Goal: Transaction & Acquisition: Obtain resource

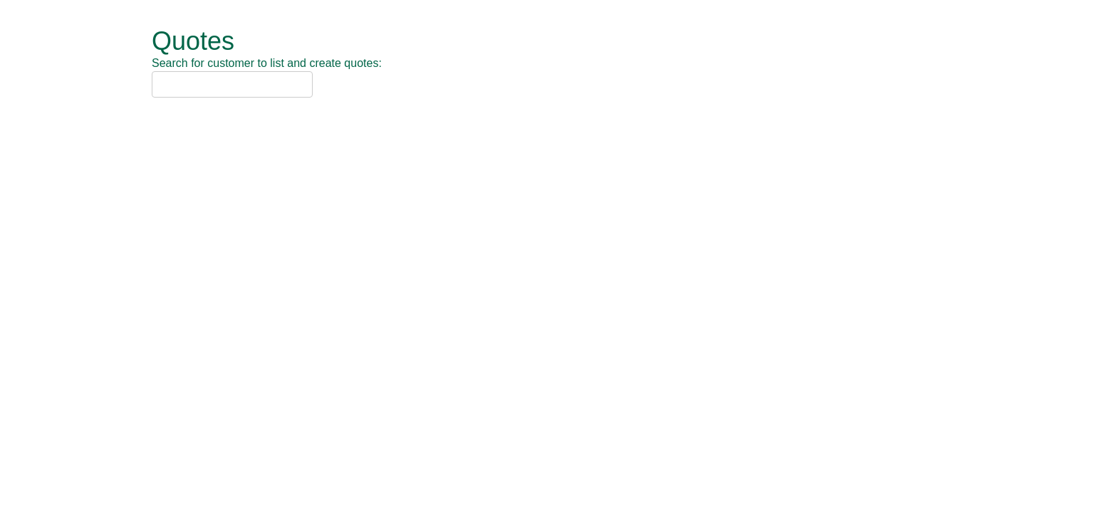
click at [217, 87] on input "text" at bounding box center [232, 84] width 161 height 26
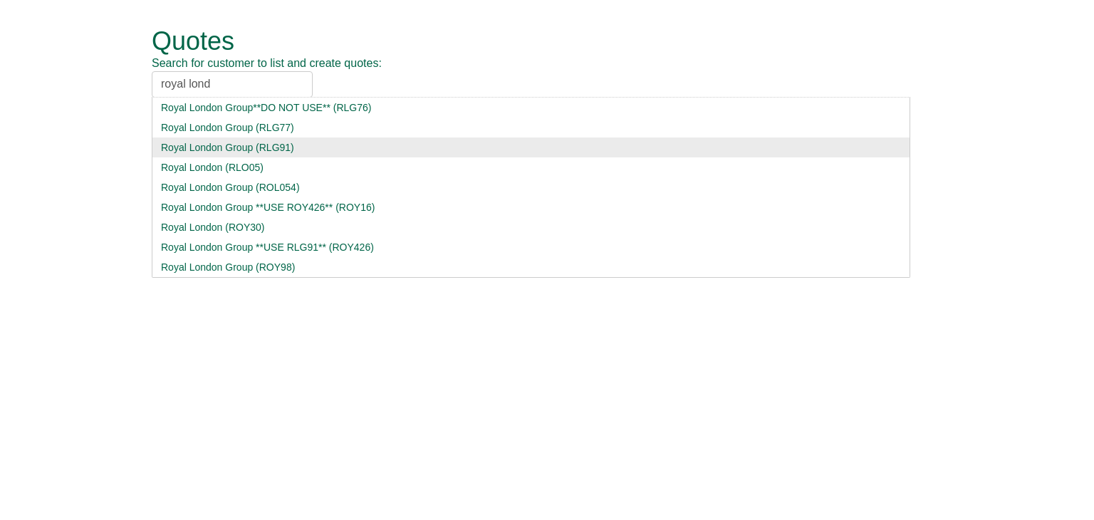
type input "royal lond"
click at [229, 151] on div "Royal London Group (RLG91)" at bounding box center [531, 147] width 740 height 14
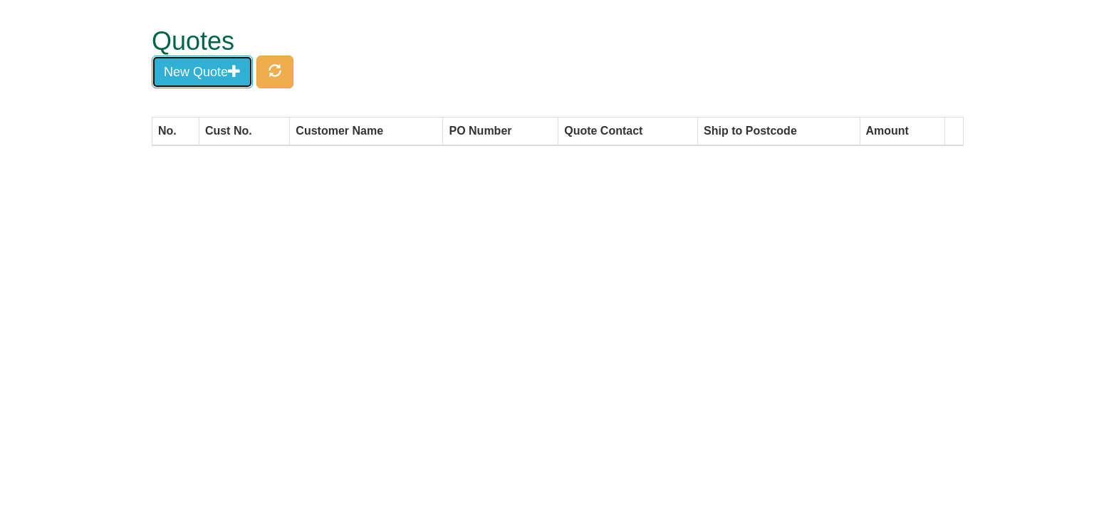
click at [192, 66] on button "New Quote" at bounding box center [202, 72] width 101 height 33
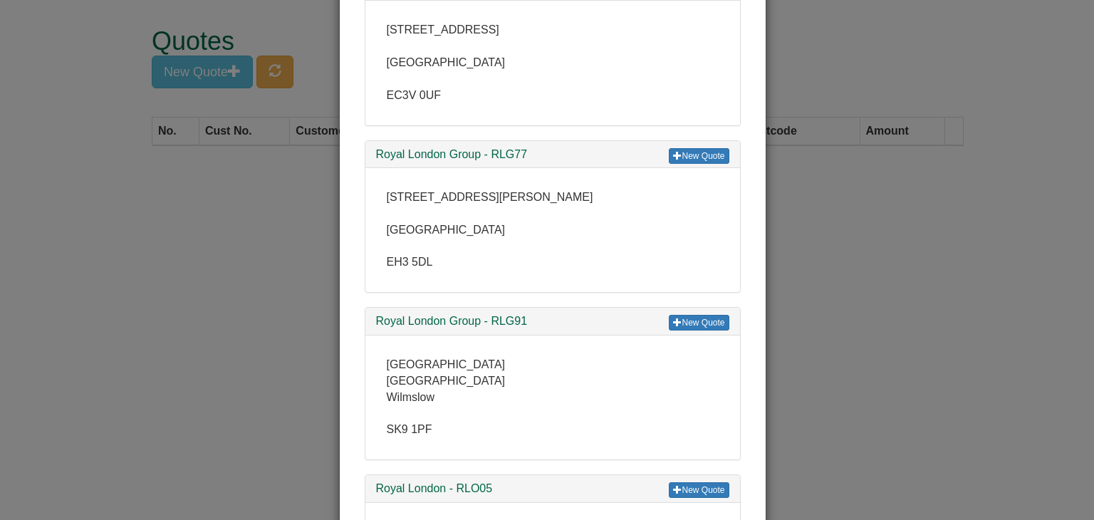
scroll to position [142, 0]
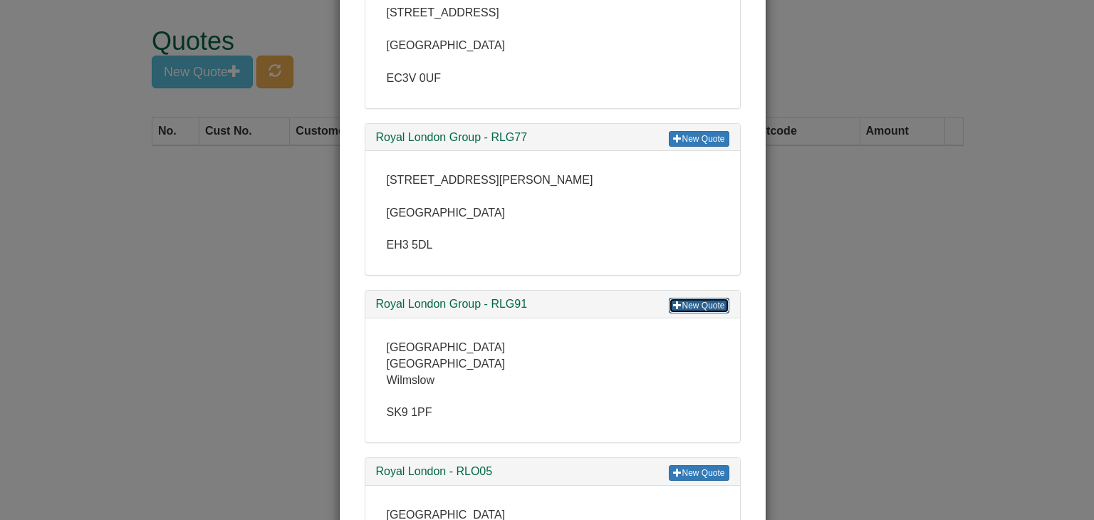
click at [684, 306] on link "New Quote" at bounding box center [699, 306] width 60 height 16
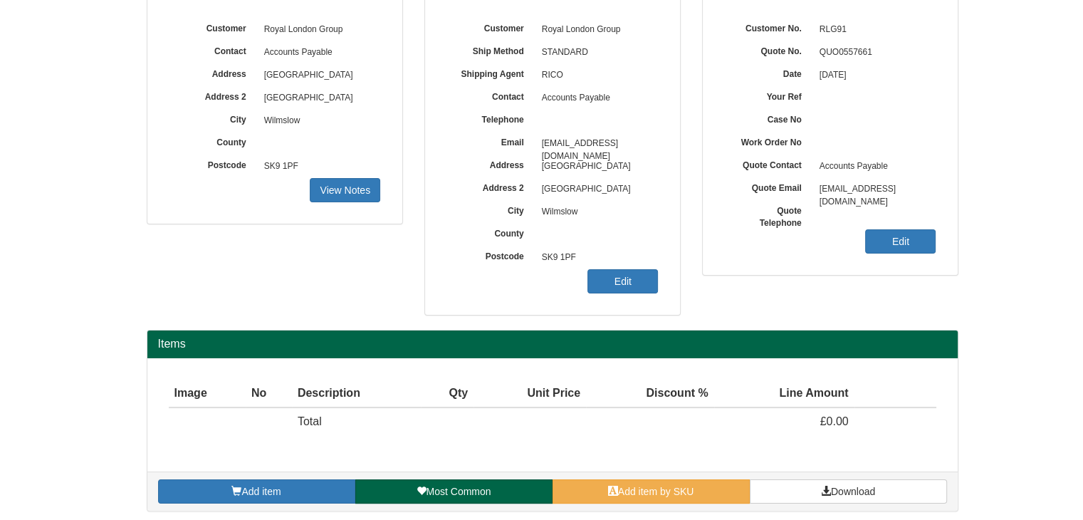
scroll to position [172, 0]
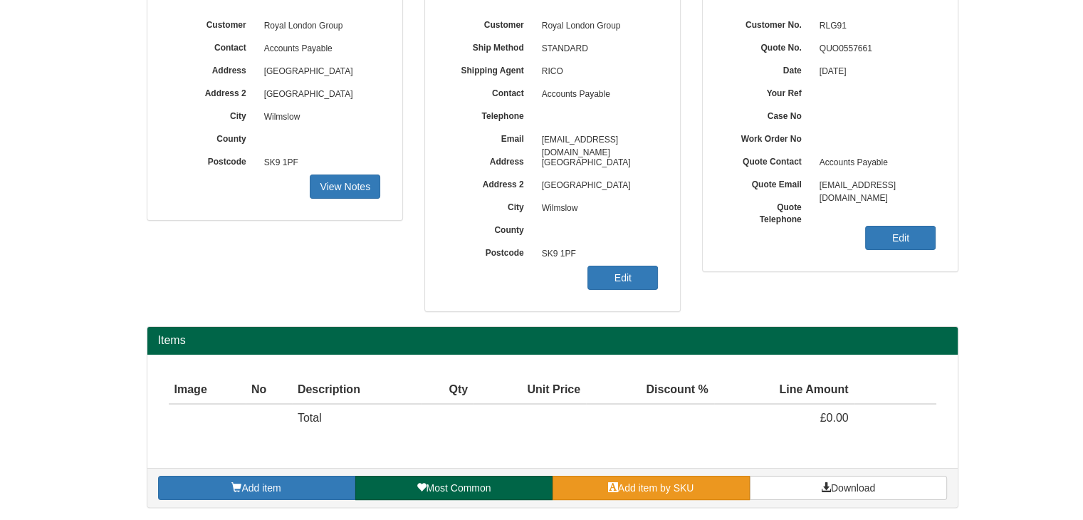
click at [615, 482] on span at bounding box center [613, 487] width 10 height 10
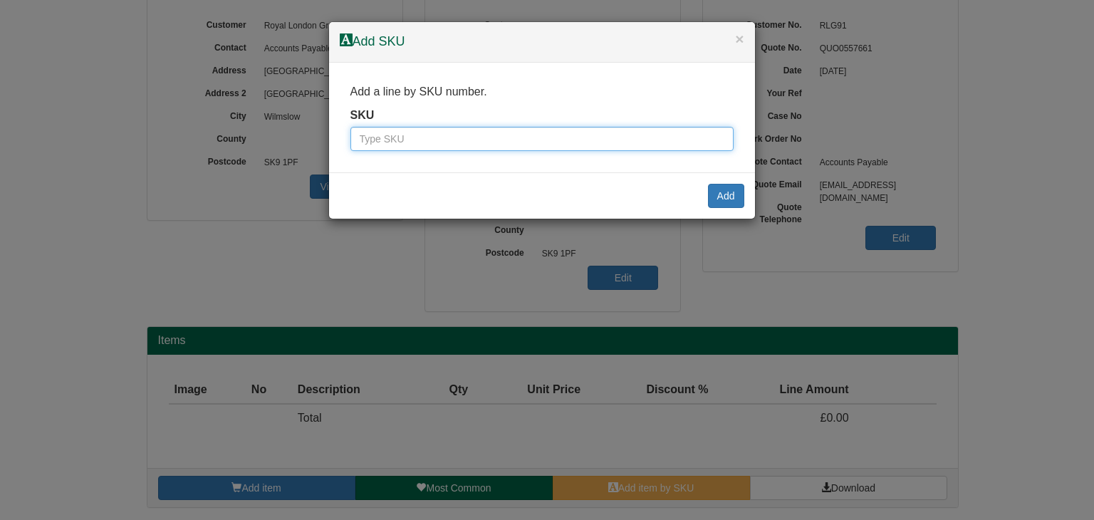
click at [509, 133] on input "text" at bounding box center [541, 139] width 383 height 24
paste input "0011147"
type input "0011147"
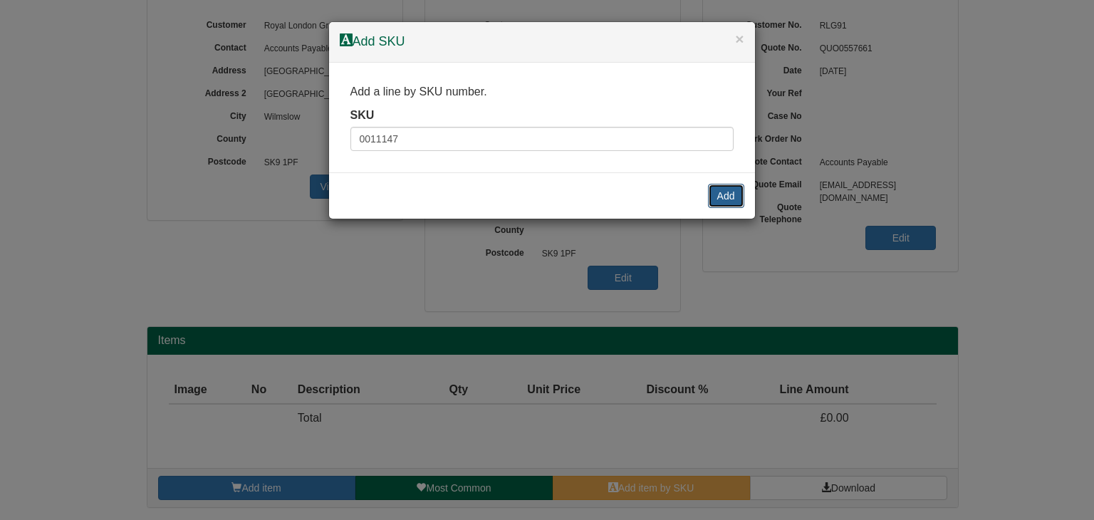
click at [729, 189] on button "Add" at bounding box center [726, 196] width 36 height 24
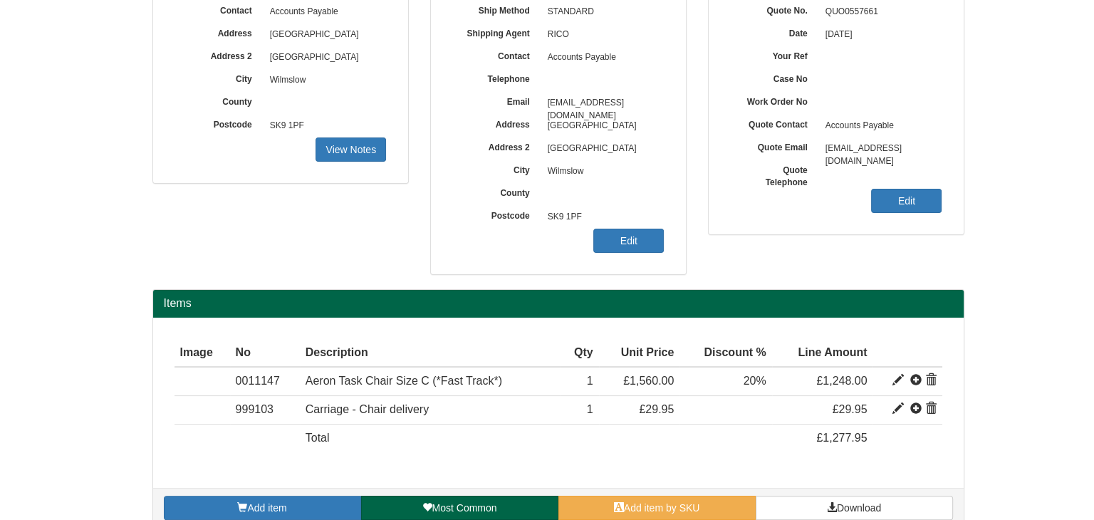
scroll to position [228, 0]
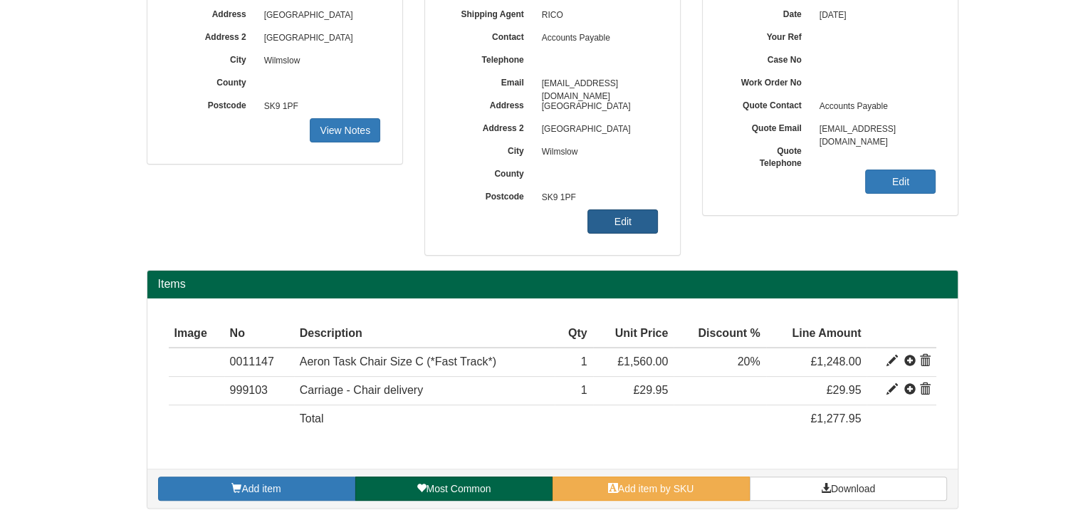
click at [619, 221] on link "Edit" at bounding box center [623, 221] width 71 height 24
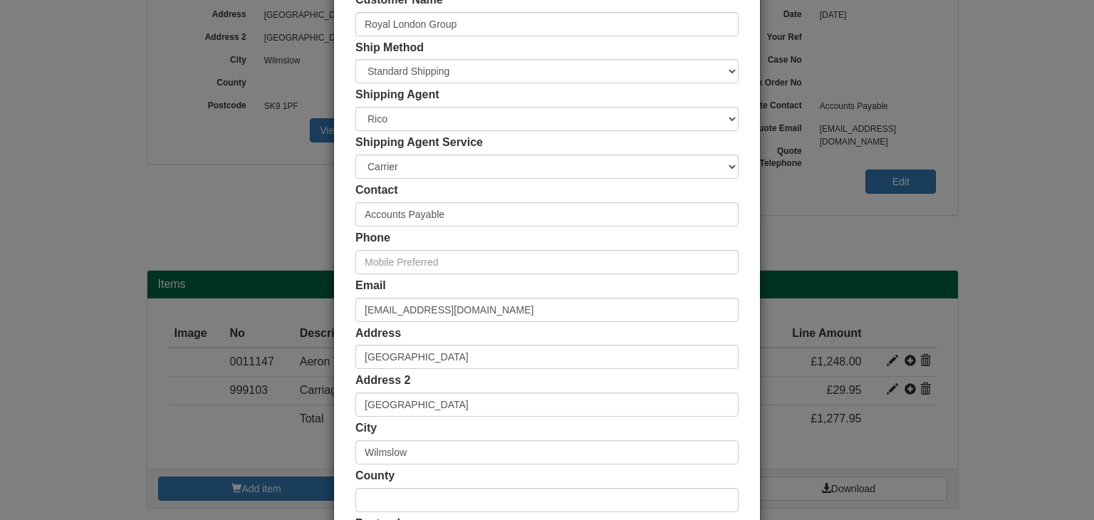
scroll to position [0, 0]
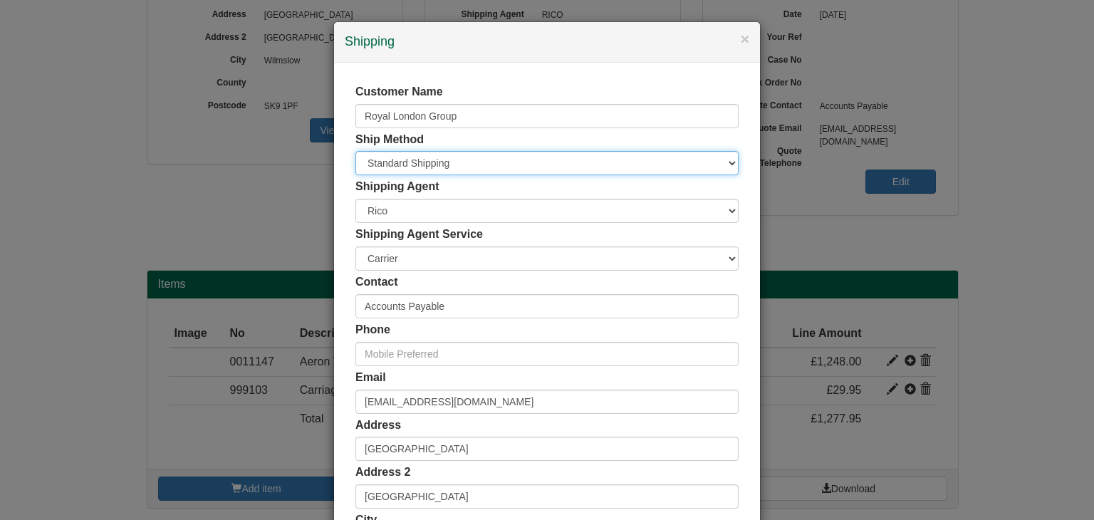
click at [422, 160] on select "Free of Charge £5 Flat Rate £7.50 Flat Rate £10 Flat Rate BESPOKE2 BESPOKE3 BES…" at bounding box center [546, 163] width 383 height 24
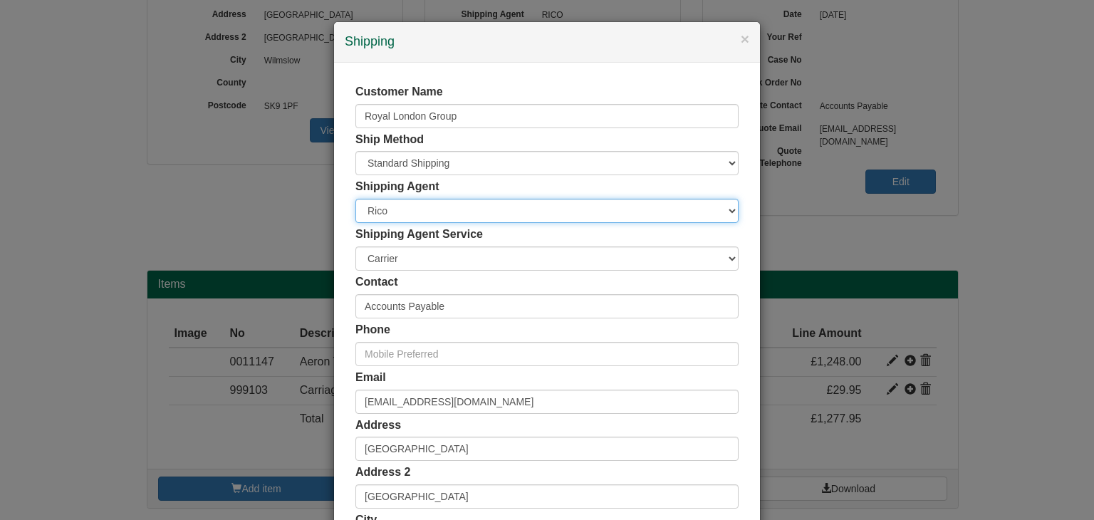
click at [412, 212] on select "Rico" at bounding box center [546, 211] width 383 height 24
click at [412, 214] on select "Rico" at bounding box center [546, 211] width 383 height 24
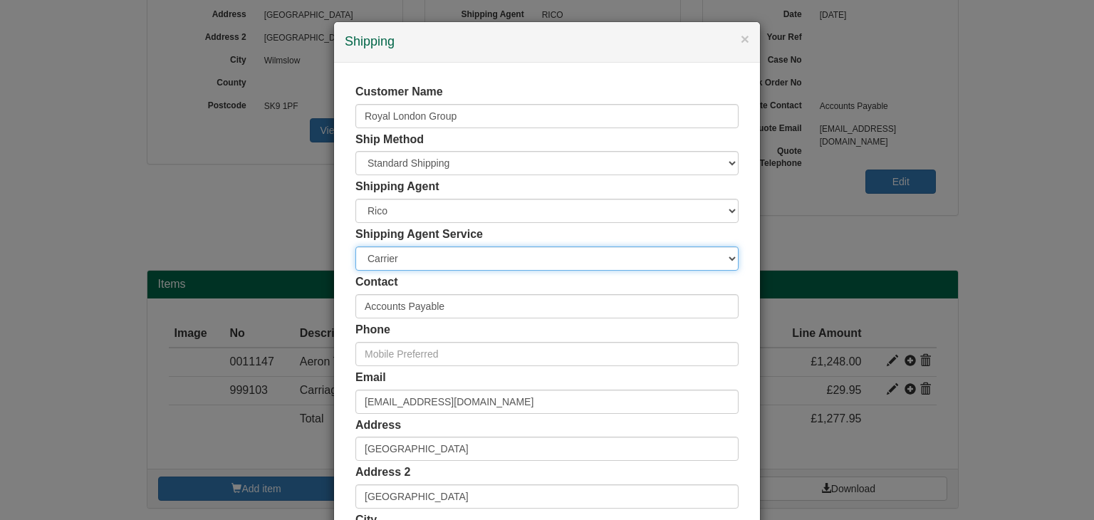
click at [416, 261] on select "Carrier White Glove" at bounding box center [546, 258] width 383 height 24
select select "TS-DELASS"
click at [355, 246] on select "Carrier White Glove" at bounding box center [546, 258] width 383 height 24
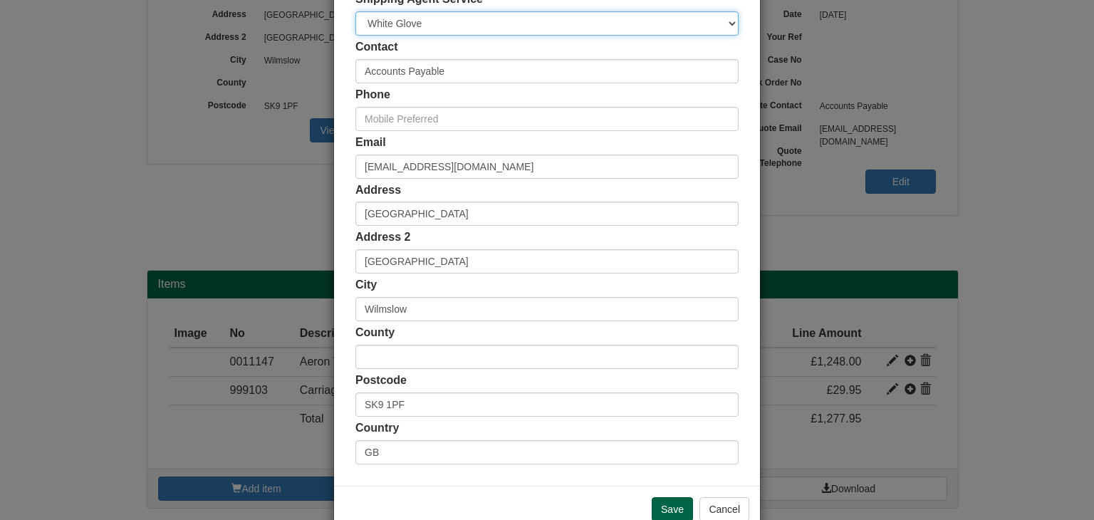
scroll to position [268, 0]
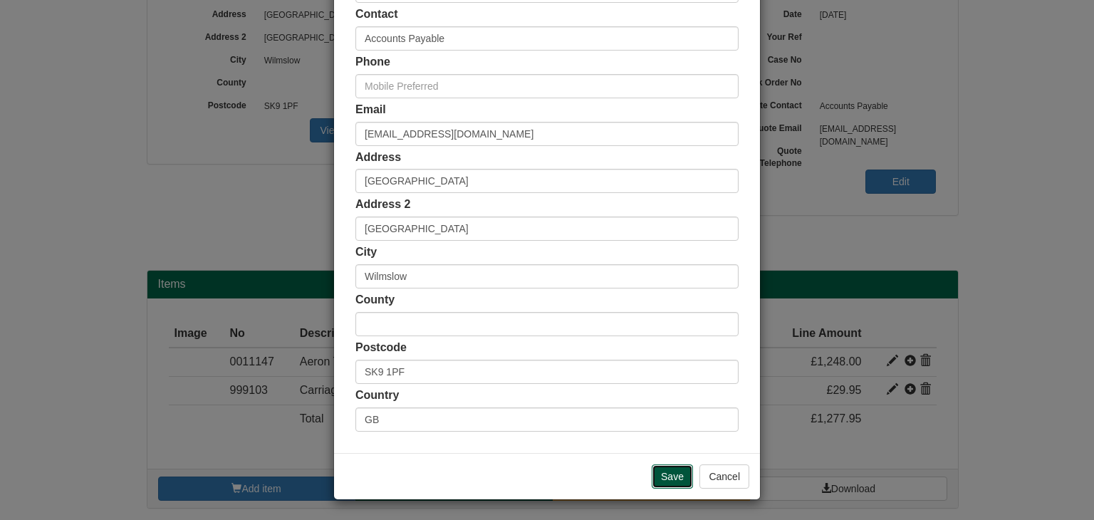
click at [669, 473] on input "Save" at bounding box center [672, 476] width 41 height 24
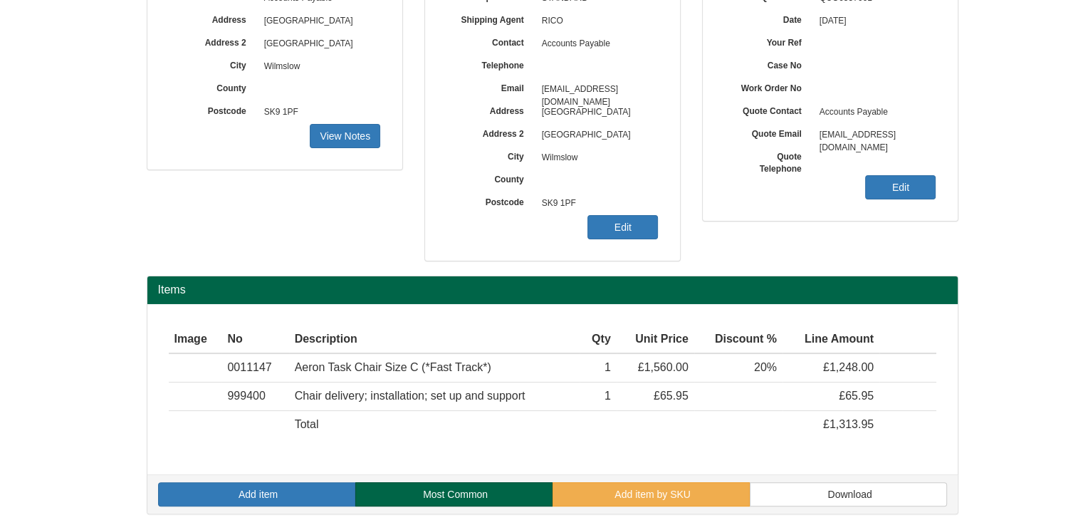
scroll to position [228, 0]
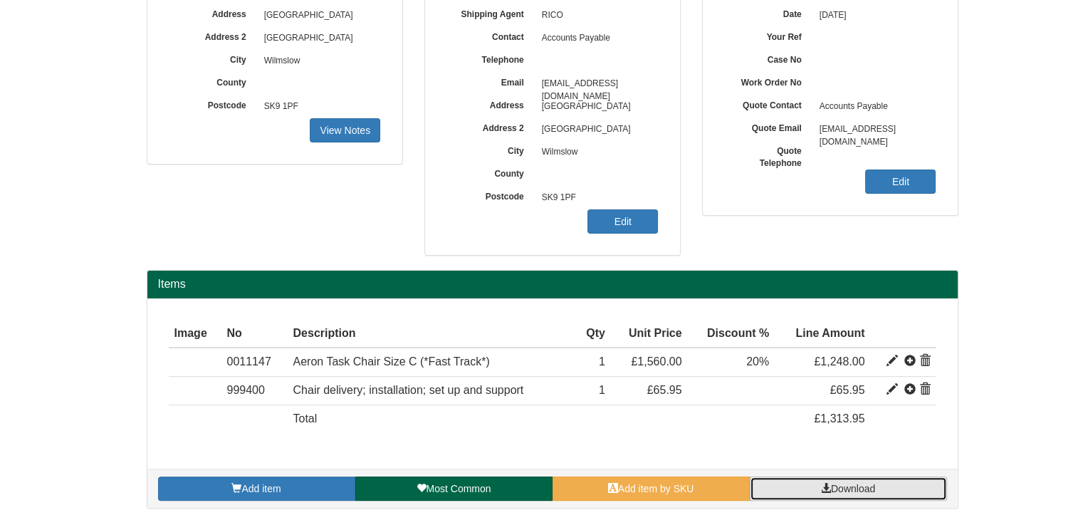
click at [818, 486] on link "Download" at bounding box center [848, 488] width 197 height 24
